Goal: Check status: Check status

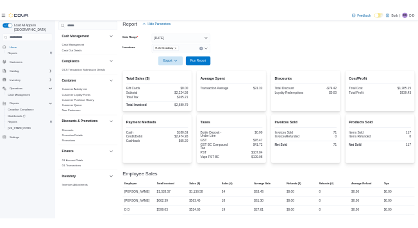
scroll to position [160, 0]
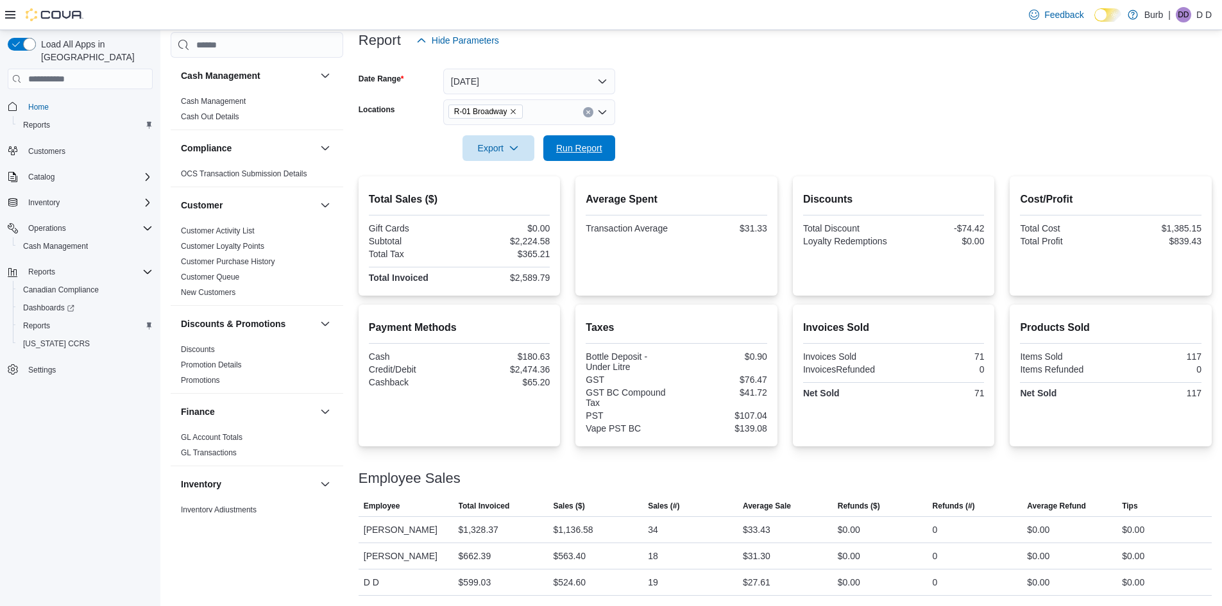
click at [604, 137] on span "Run Report" at bounding box center [579, 148] width 56 height 26
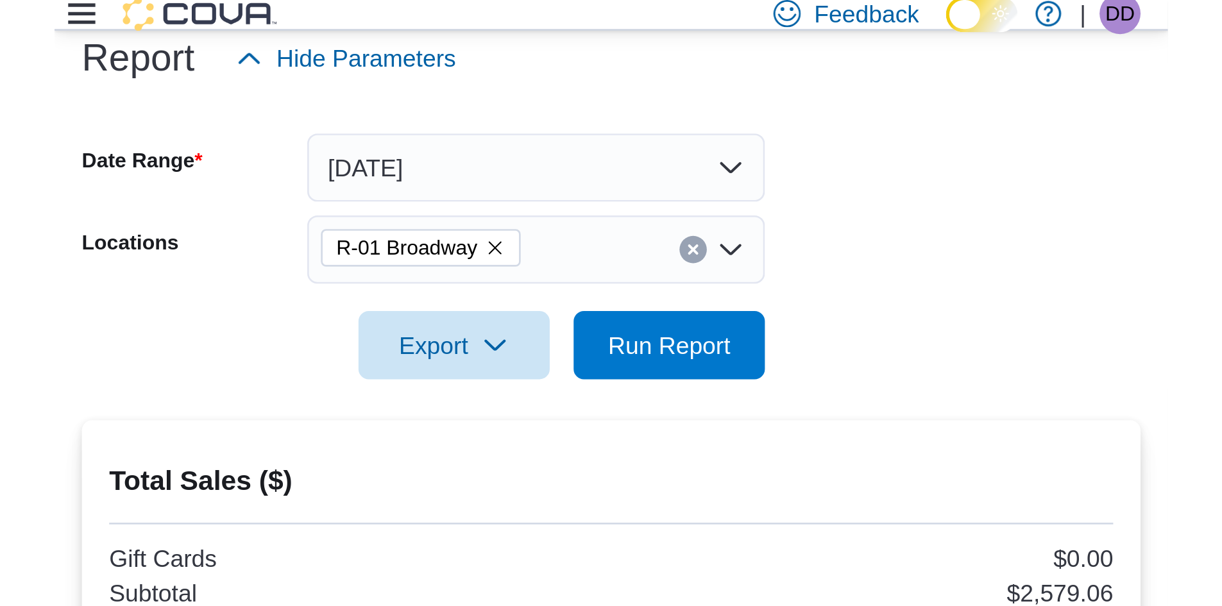
scroll to position [140, 0]
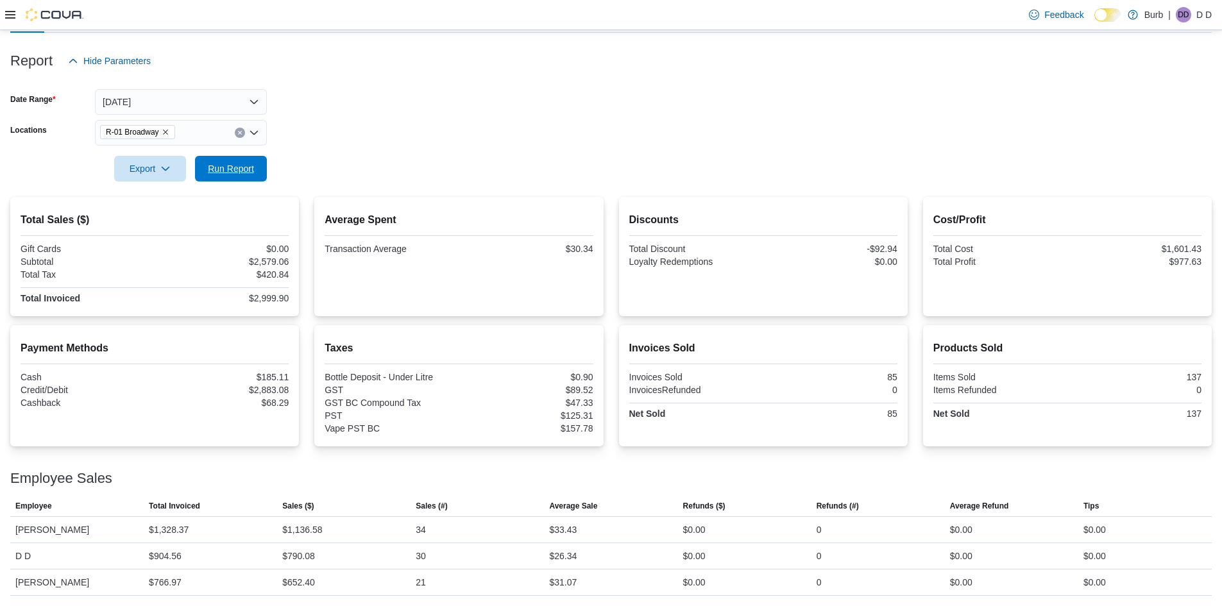
click at [266, 166] on button "Run Report" at bounding box center [231, 169] width 72 height 26
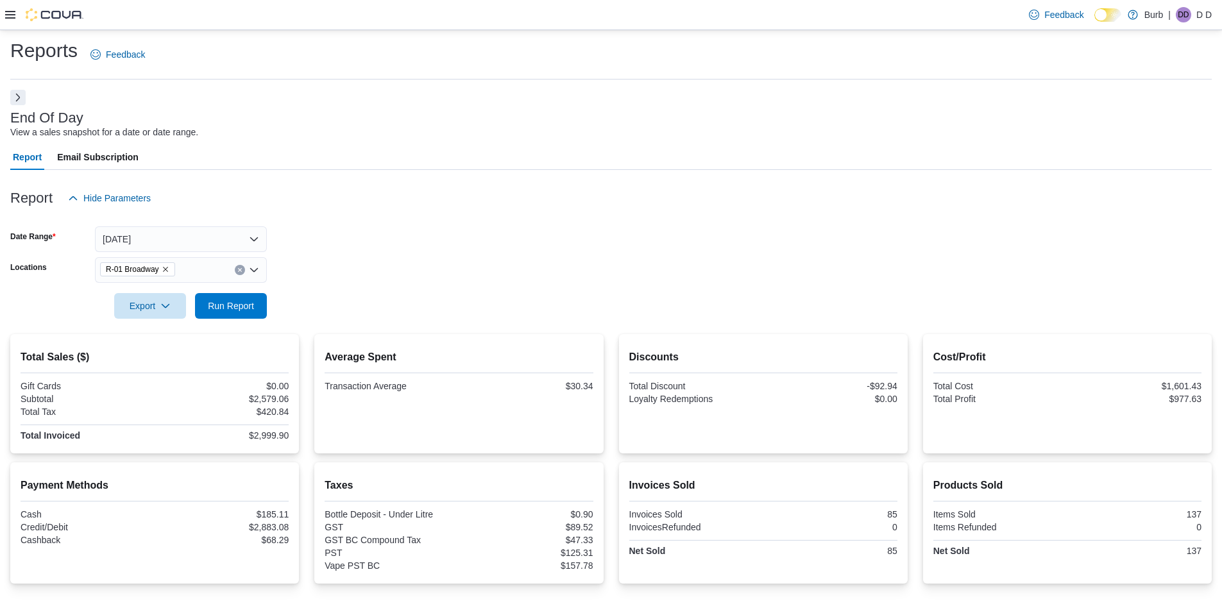
scroll to position [0, 0]
click at [21, 14] on div at bounding box center [44, 14] width 78 height 13
click at [12, 14] on icon at bounding box center [10, 15] width 10 height 10
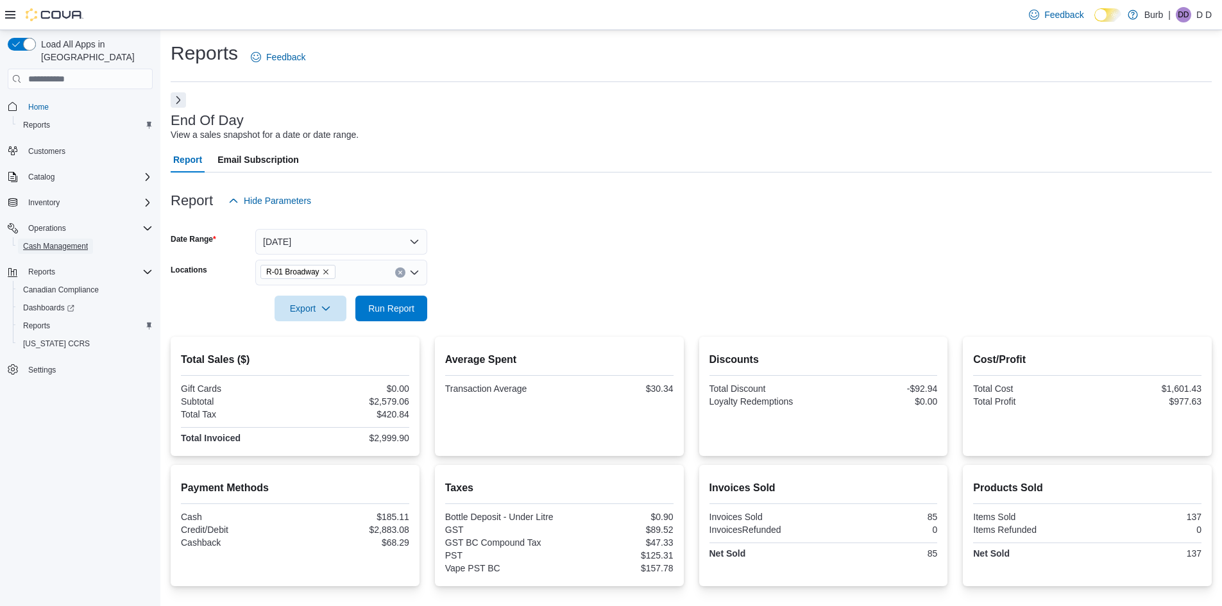
click at [58, 241] on span "Cash Management" at bounding box center [55, 246] width 65 height 10
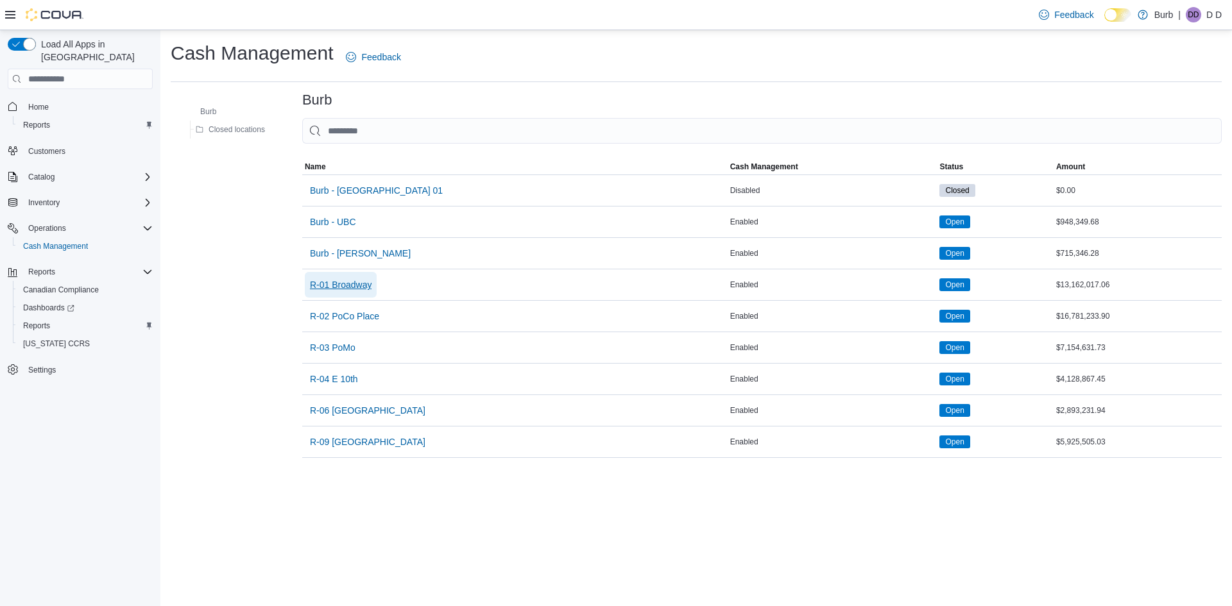
click at [323, 291] on span "R-01 Broadway" at bounding box center [341, 284] width 62 height 13
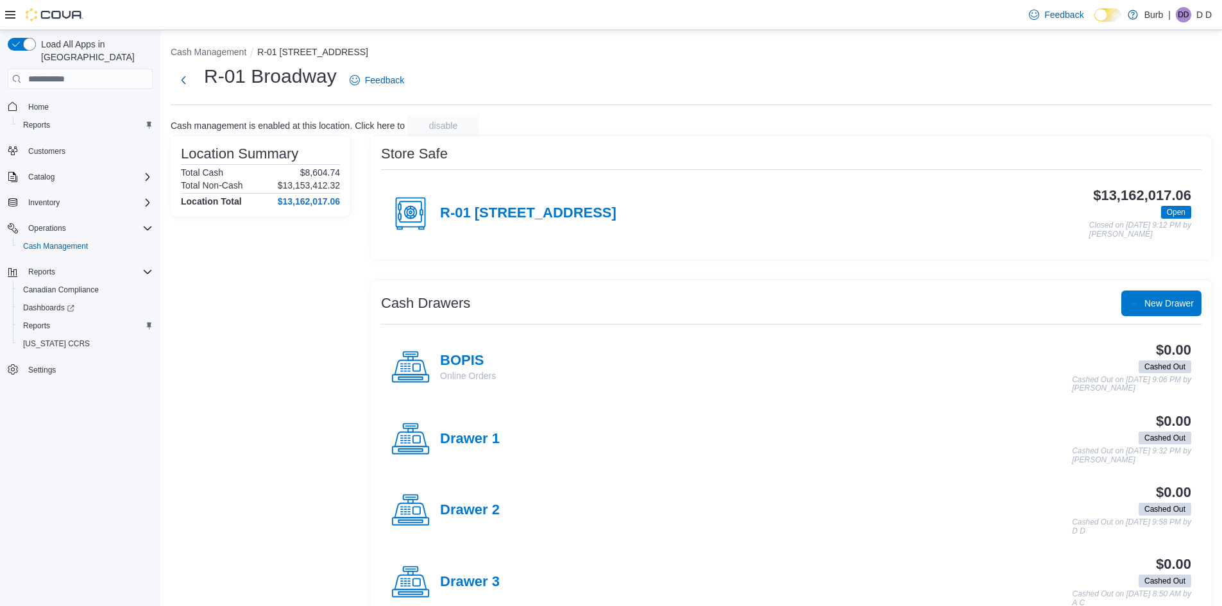
click at [547, 207] on h4 "R-01 [STREET_ADDRESS]" at bounding box center [528, 213] width 176 height 17
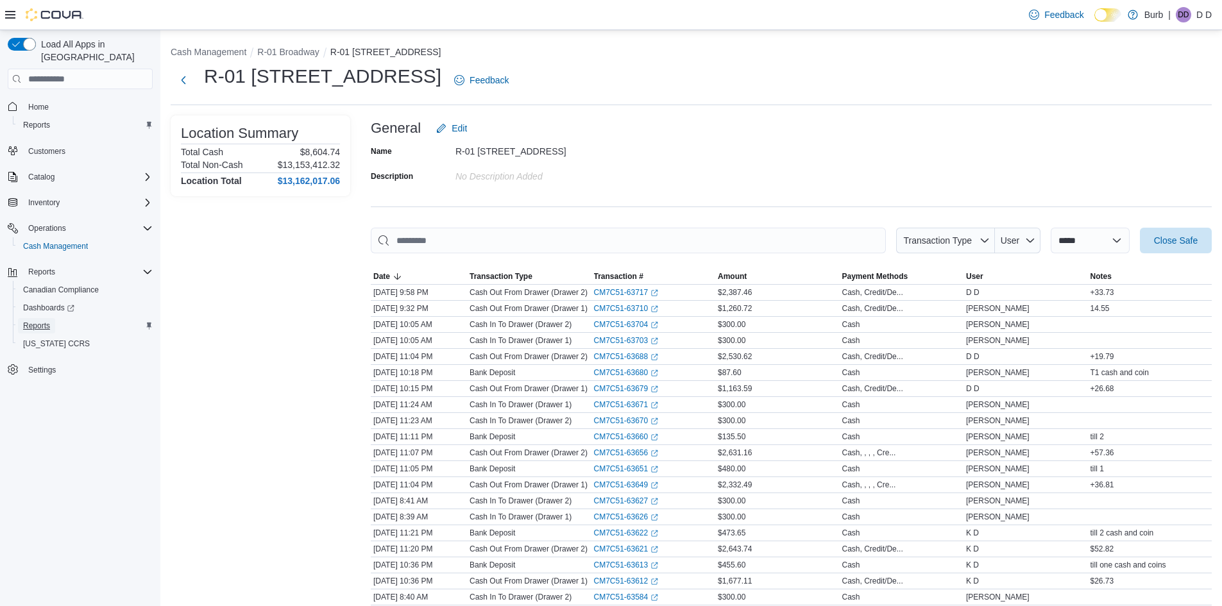
click at [55, 318] on link "Reports" at bounding box center [36, 325] width 37 height 15
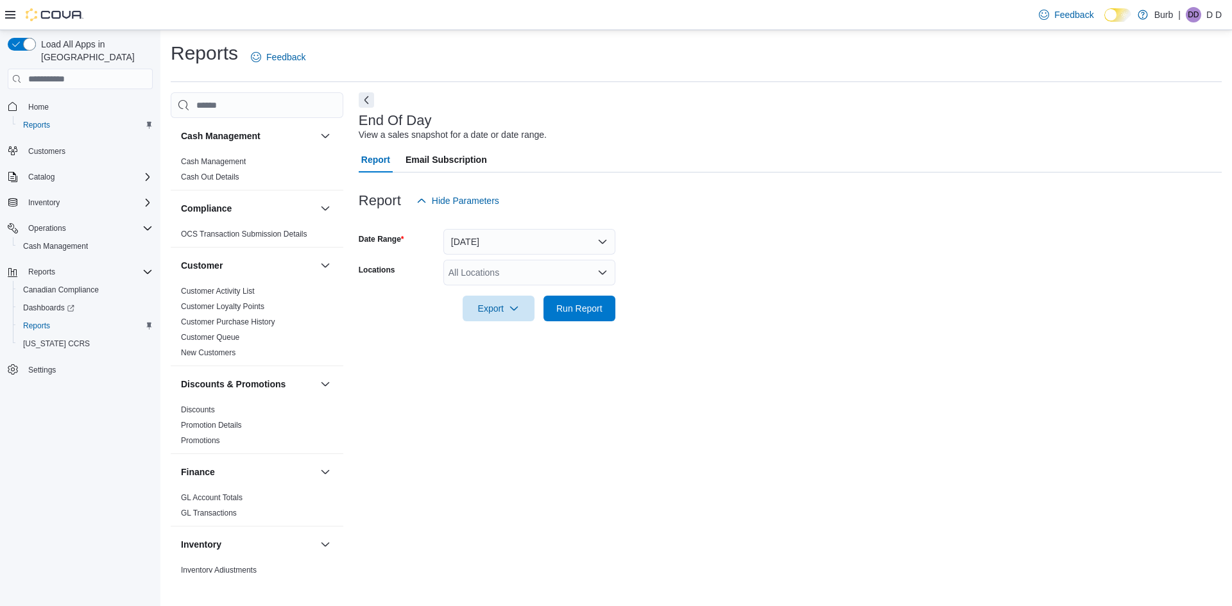
click at [611, 275] on div "All Locations" at bounding box center [529, 273] width 172 height 26
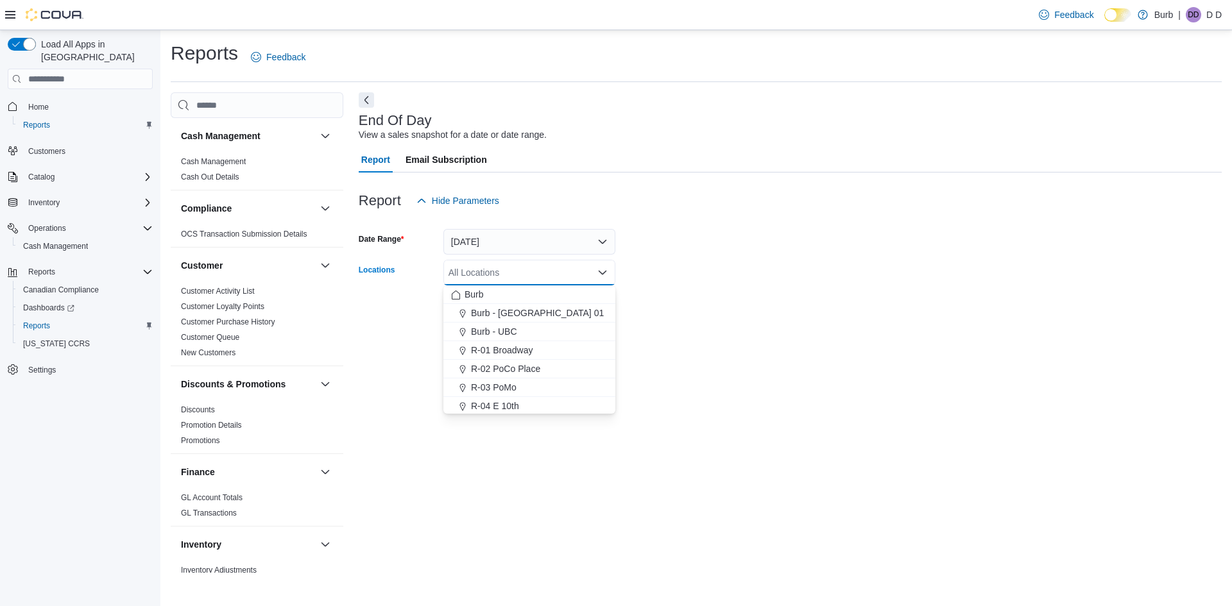
click at [527, 343] on button "R-01 Broadway" at bounding box center [529, 350] width 172 height 19
click at [662, 300] on form "Date Range [DATE] Locations R-01 Broadway Combo box. Selected. R-01 Broadway. P…" at bounding box center [790, 268] width 863 height 108
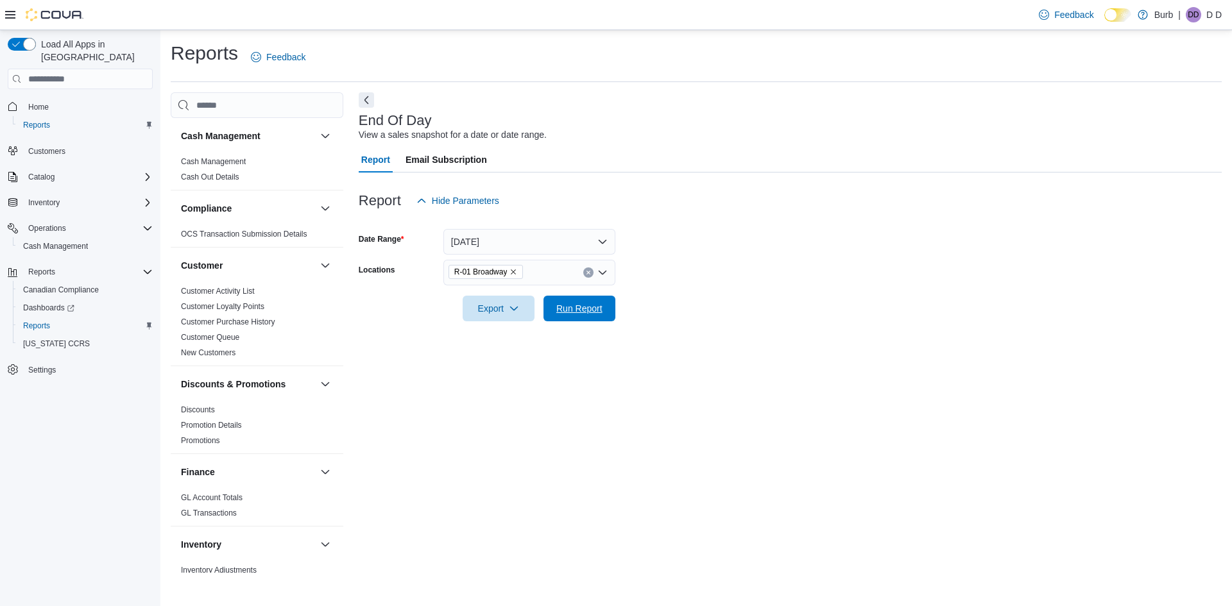
click at [585, 305] on span "Run Report" at bounding box center [579, 308] width 46 height 13
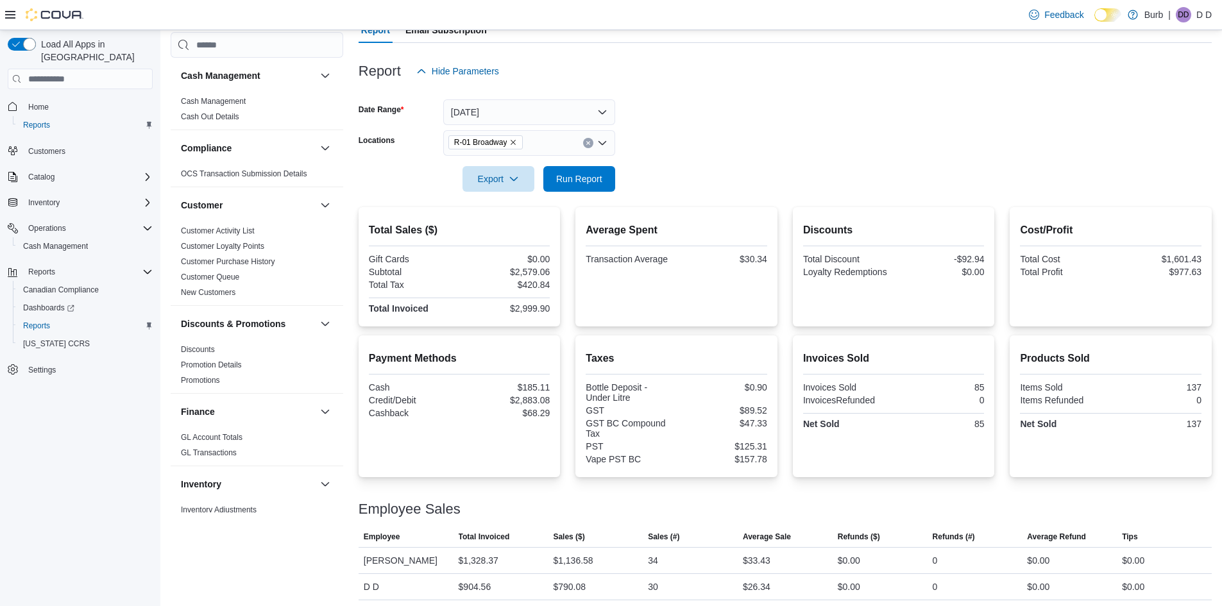
scroll to position [160, 0]
